Goal: Information Seeking & Learning: Learn about a topic

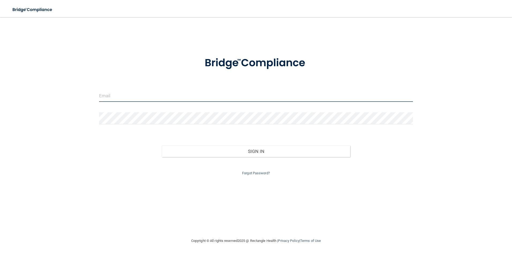
click at [111, 97] on input "email" at bounding box center [256, 96] width 314 height 12
type input "[EMAIL_ADDRESS][DOMAIN_NAME]"
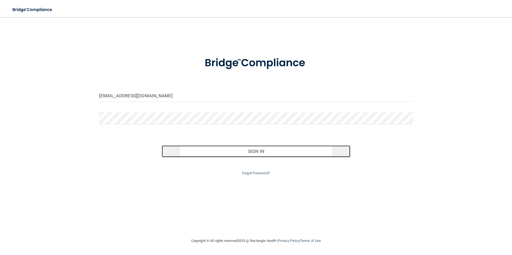
click at [264, 153] on button "Sign In" at bounding box center [256, 152] width 188 height 12
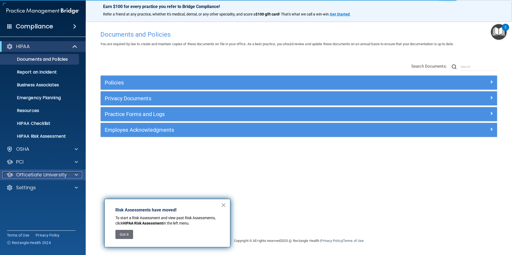
click at [37, 176] on p "OfficeSafe University" at bounding box center [41, 175] width 51 height 6
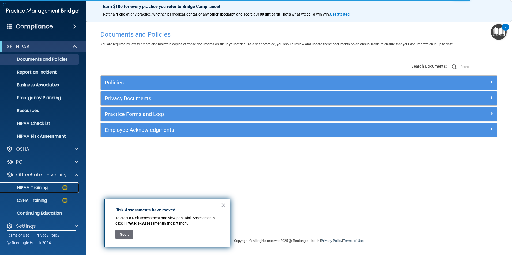
click at [39, 188] on p "HIPAA Training" at bounding box center [25, 187] width 44 height 5
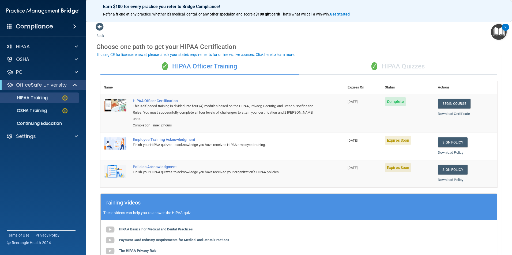
click at [404, 66] on div "✓ HIPAA Quizzes" at bounding box center [398, 67] width 198 height 16
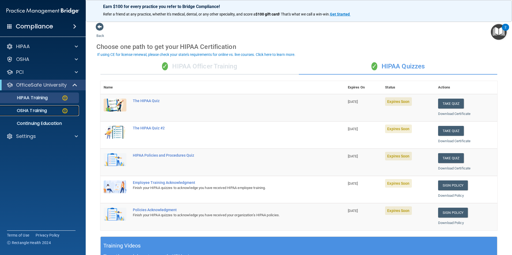
click at [35, 109] on p "OSHA Training" at bounding box center [24, 110] width 43 height 5
